Goal: Check status

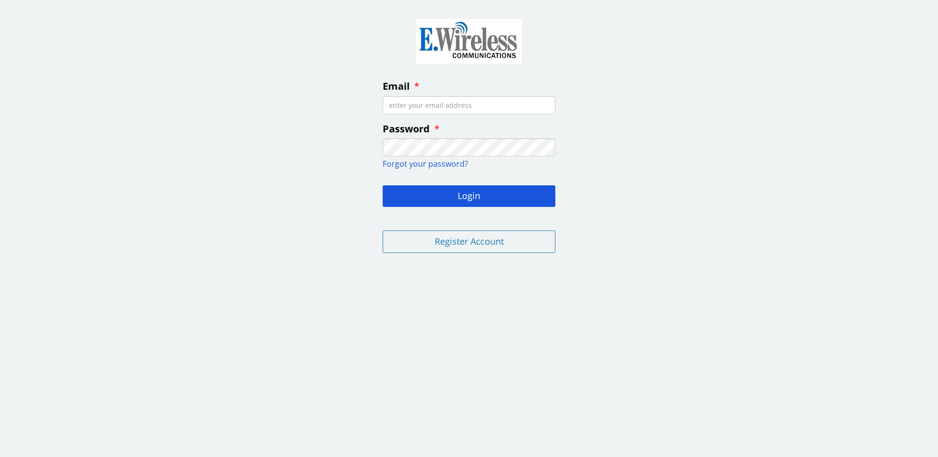
drag, startPoint x: 459, startPoint y: 112, endPoint x: 458, endPoint y: 106, distance: 5.5
click at [459, 111] on input "Email" at bounding box center [468, 105] width 173 height 18
type input "jrobinson@nwe.com"
click at [501, 198] on button "Login" at bounding box center [468, 196] width 173 height 22
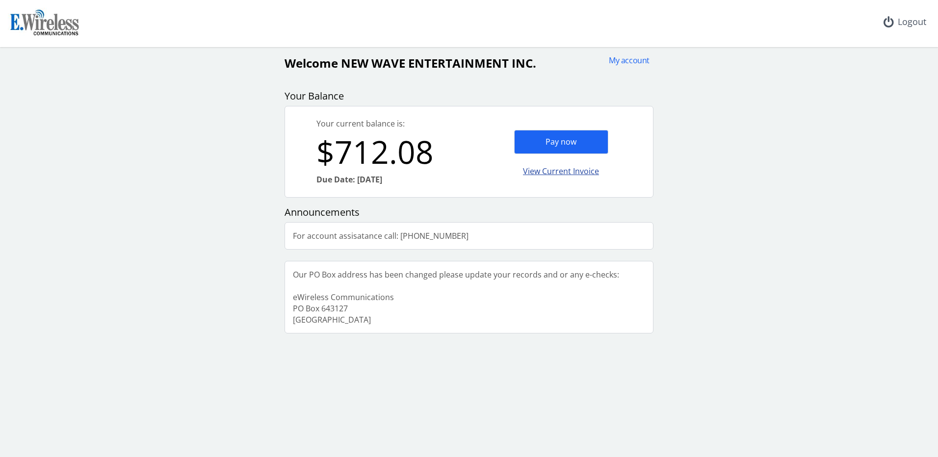
click at [571, 172] on div "View Current Invoice" at bounding box center [561, 171] width 94 height 23
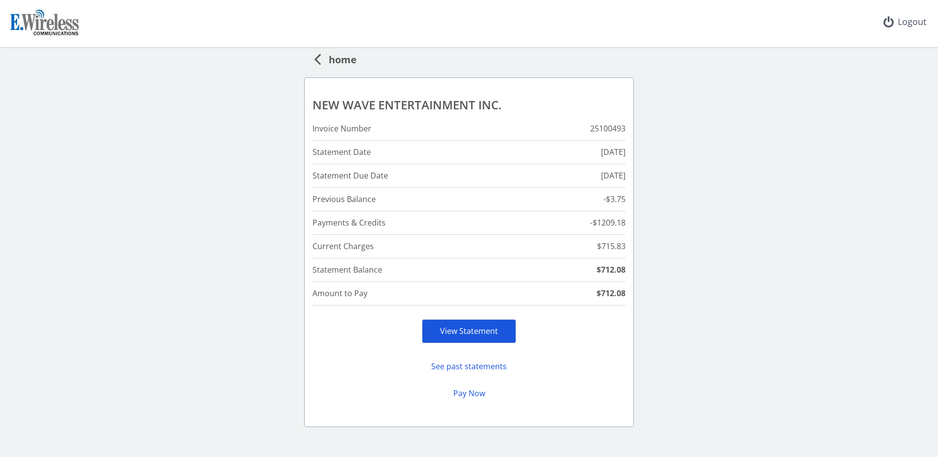
click at [489, 334] on link "View Statement" at bounding box center [469, 331] width 58 height 11
